Goal: Task Accomplishment & Management: Complete application form

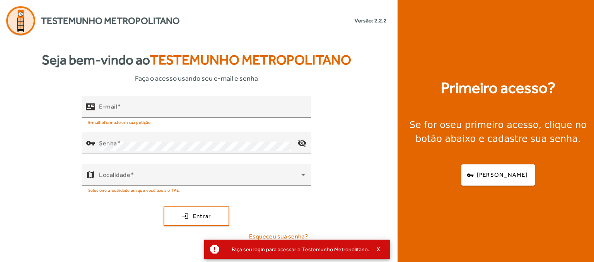
click at [215, 79] on span "Faça o acesso usando seu e-mail e senha" at bounding box center [196, 78] width 123 height 10
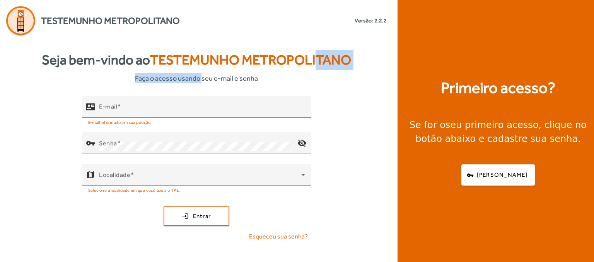
drag, startPoint x: 200, startPoint y: 80, endPoint x: 310, endPoint y: 76, distance: 109.9
click at [310, 76] on div "Seja bem-vindo ao [DEMOGRAPHIC_DATA] Metropolitano Faça o acesso usando seu e-m…" at bounding box center [196, 67] width 393 height 34
